Goal: Information Seeking & Learning: Learn about a topic

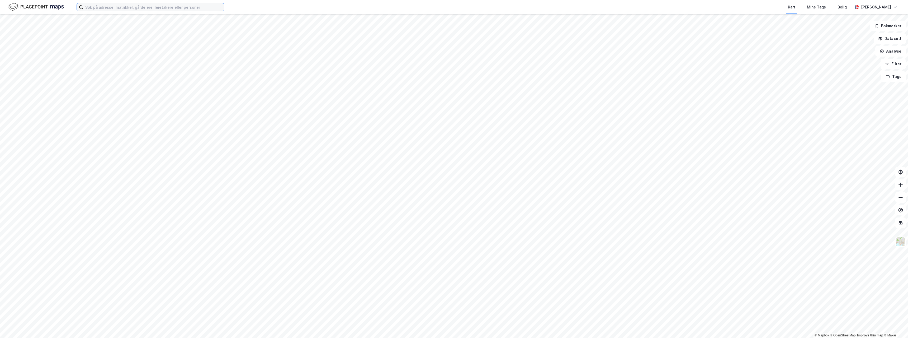
click at [167, 8] on input at bounding box center [153, 7] width 141 height 8
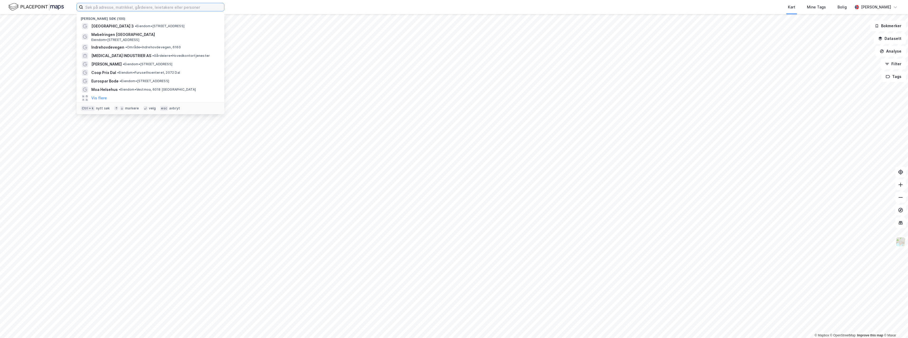
paste input "Extra Lande Senter"
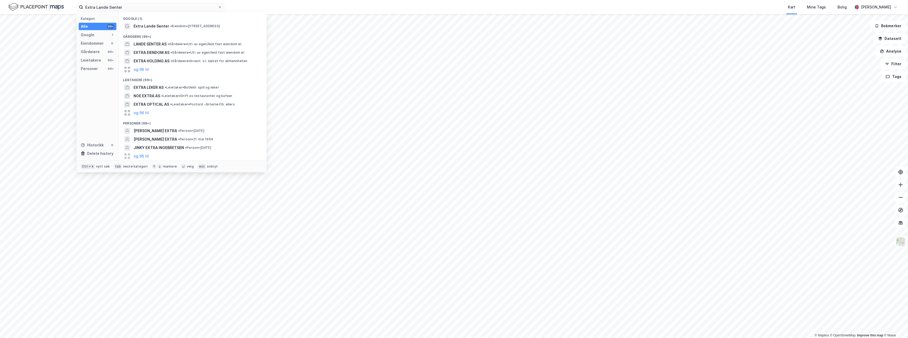
click at [155, 23] on span "Extra Lande Senter" at bounding box center [152, 26] width 36 height 6
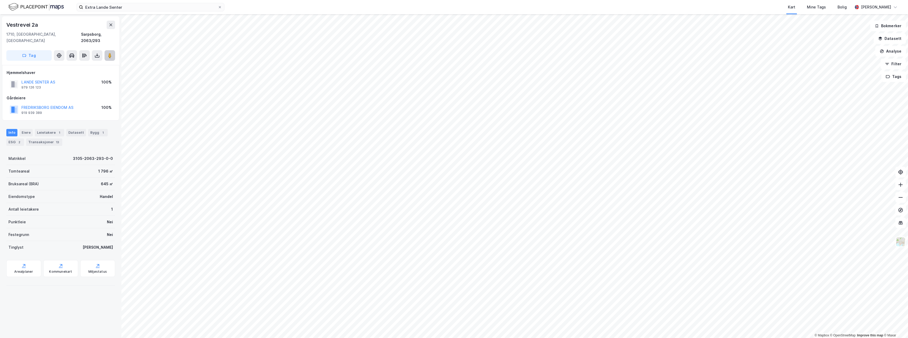
click at [113, 51] on button at bounding box center [110, 55] width 11 height 11
click at [97, 8] on input "Extra Lande Senter" at bounding box center [150, 7] width 135 height 8
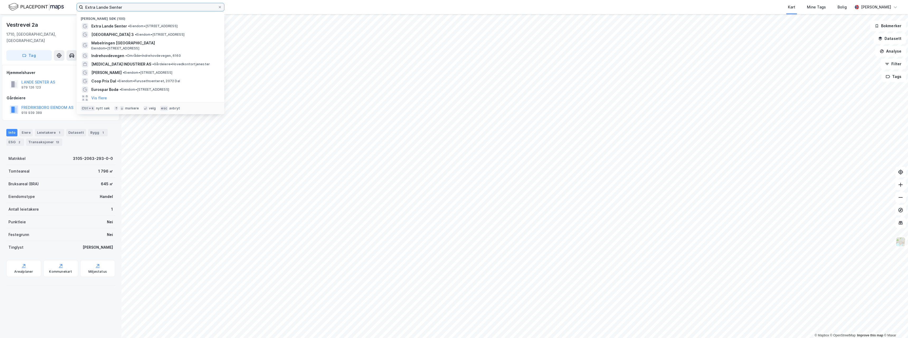
click at [97, 8] on input "Extra Lande Senter" at bounding box center [150, 7] width 135 height 8
paste input "Kiwi Greåk"
type input "[PERSON_NAME]"
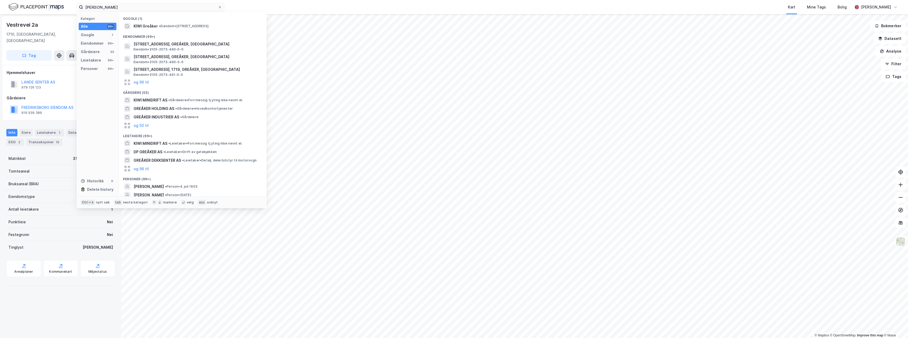
click at [154, 26] on span "KIWI Greåker" at bounding box center [146, 26] width 24 height 6
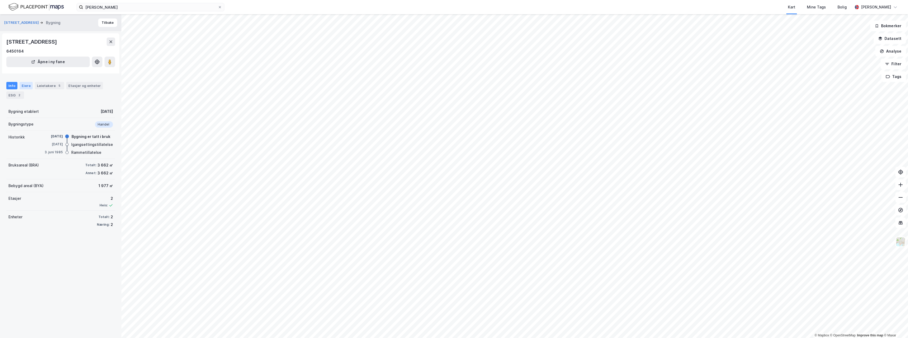
click at [21, 83] on div "Eiere" at bounding box center [26, 85] width 13 height 7
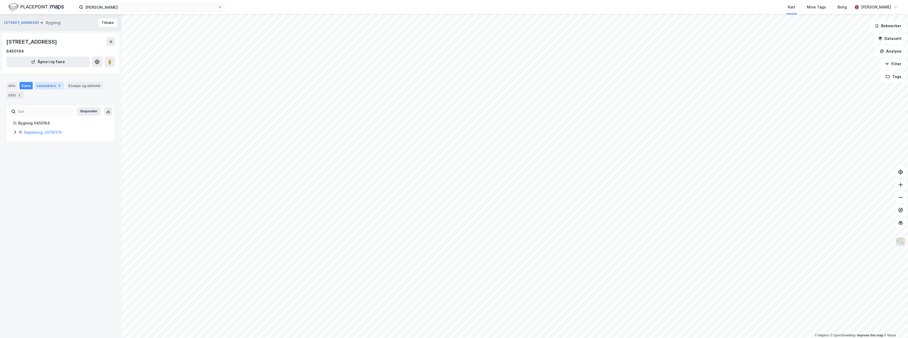
click at [53, 86] on div "Leietakere 5" at bounding box center [49, 85] width 29 height 7
